Goal: Transaction & Acquisition: Download file/media

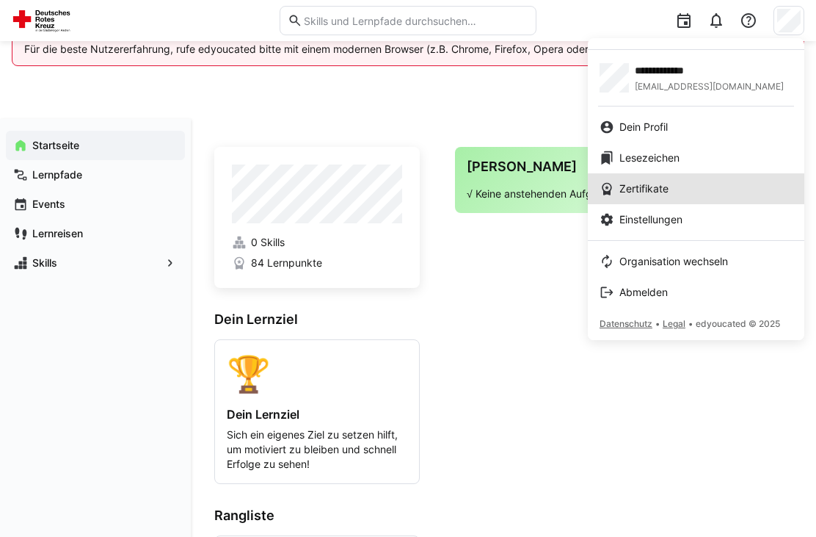
click at [657, 192] on span "Zertifikate" at bounding box center [643, 188] width 49 height 15
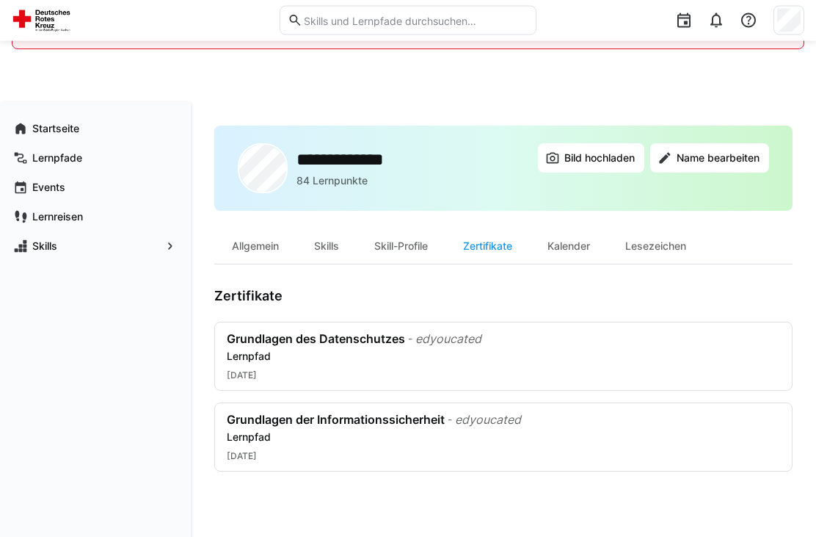
scroll to position [17, 0]
click at [506, 361] on div "Lernpfad" at bounding box center [503, 356] width 553 height 15
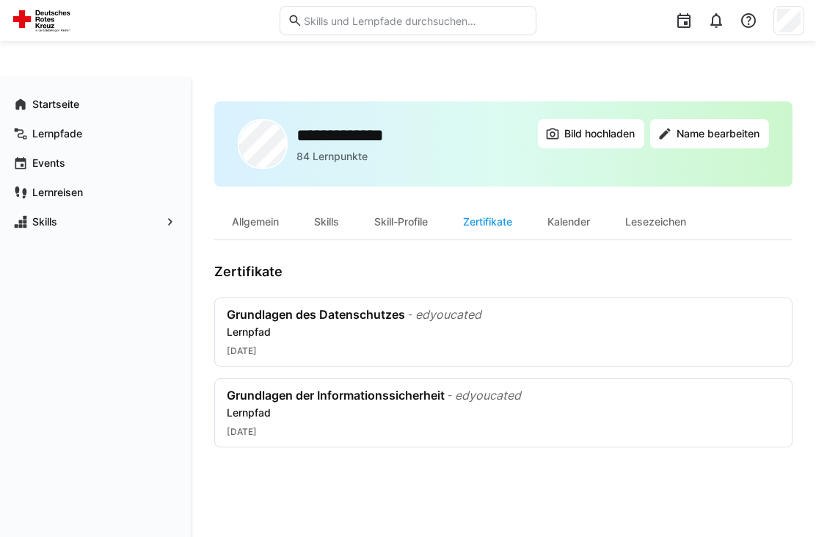
click at [501, 401] on div "edyoucated" at bounding box center [488, 395] width 66 height 15
click at [680, 325] on div "Lernpfad" at bounding box center [503, 331] width 553 height 15
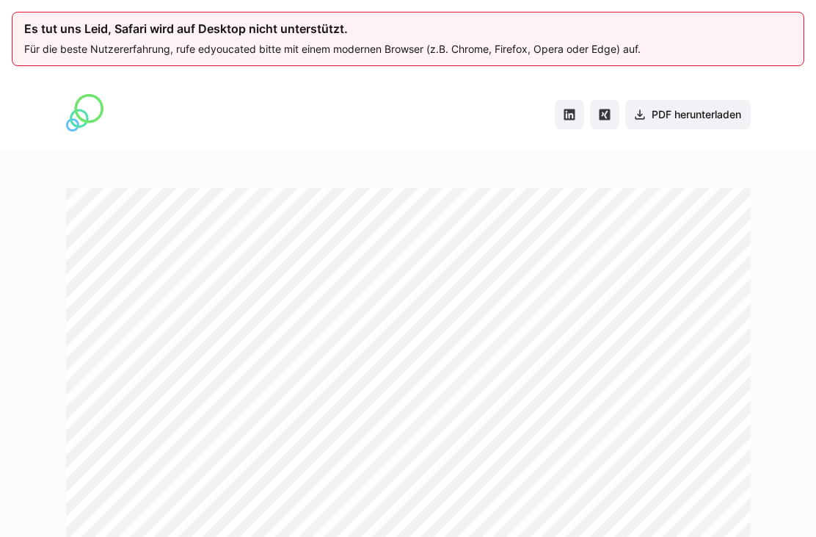
click at [681, 117] on span "PDF herunterladen" at bounding box center [697, 114] width 94 height 15
click at [701, 112] on span "PDF herunterladen" at bounding box center [697, 114] width 94 height 15
click at [599, 118] on eds-icon "Share on Xing" at bounding box center [604, 114] width 15 height 15
click at [686, 117] on span "PDF herunterladen" at bounding box center [697, 114] width 94 height 15
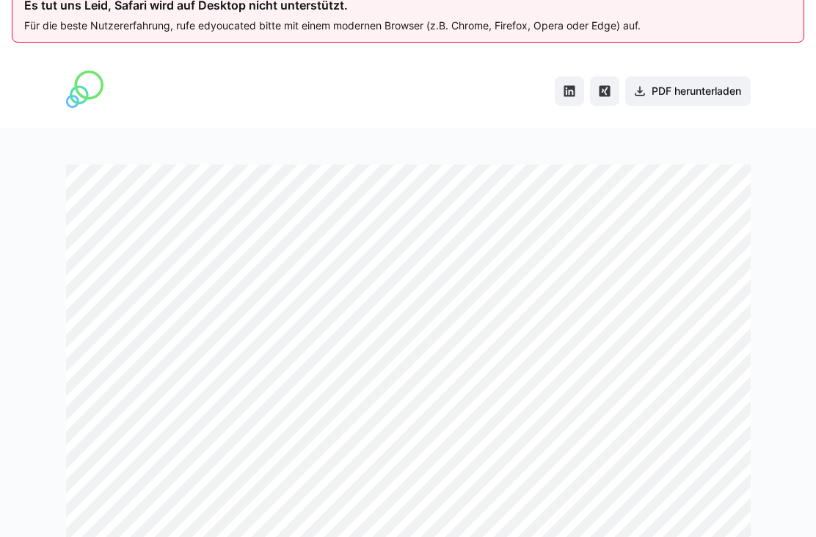
scroll to position [31, 0]
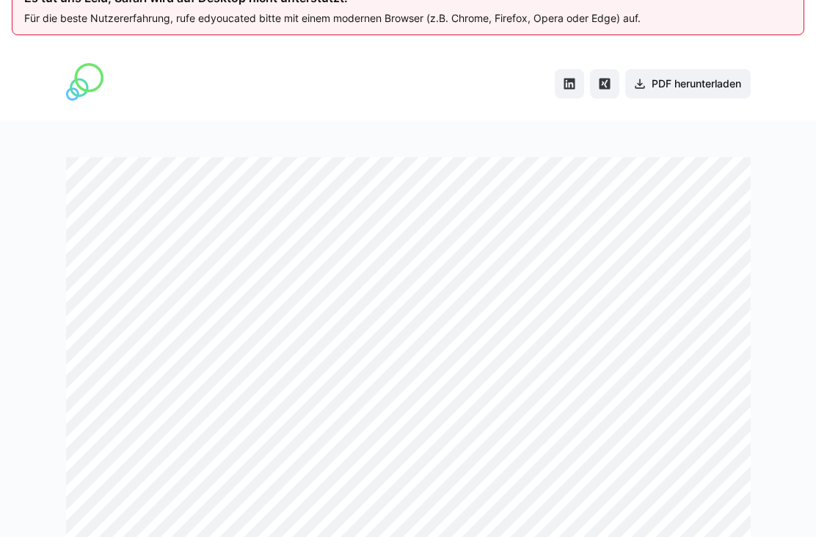
click at [688, 86] on span "PDF herunterladen" at bounding box center [697, 83] width 94 height 15
